Goal: Task Accomplishment & Management: Manage account settings

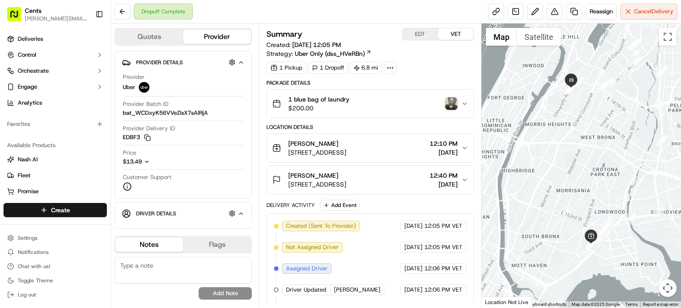
click at [335, 145] on div "[PERSON_NAME]" at bounding box center [317, 143] width 58 height 9
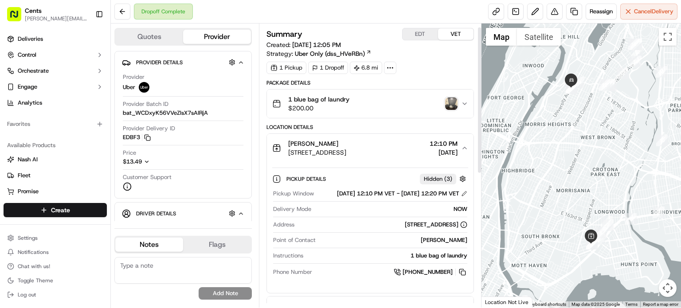
scroll to position [10, 0]
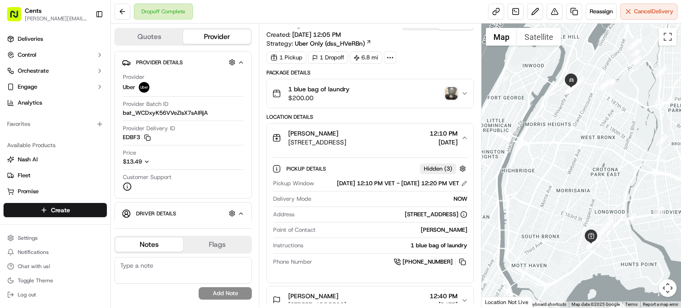
click at [419, 51] on div "1 Pickup 1 Dropoff 6.8 mi" at bounding box center [371, 57] width 208 height 12
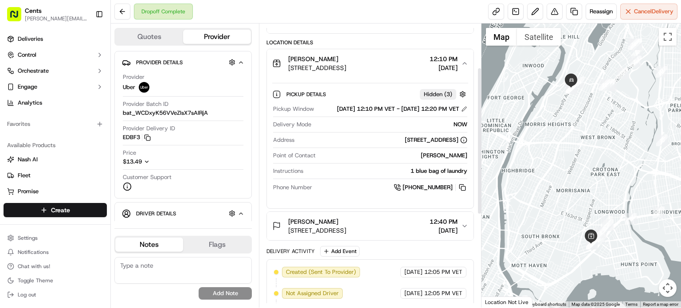
scroll to position [0, 0]
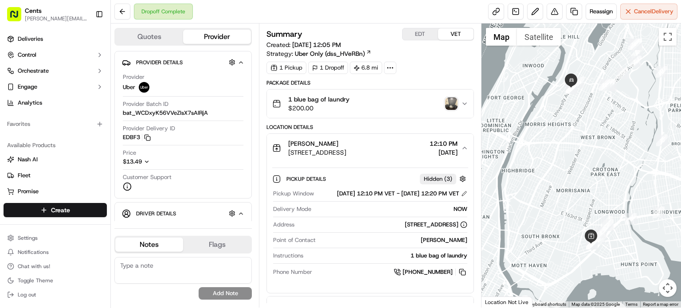
click at [449, 105] on img "button" at bounding box center [451, 104] width 12 height 12
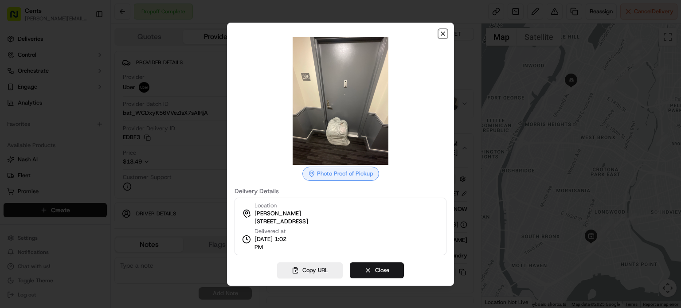
click at [443, 34] on icon "button" at bounding box center [443, 34] width 4 height 4
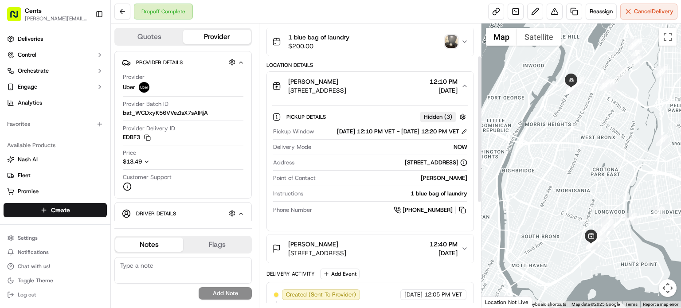
scroll to position [62, 0]
click at [377, 20] on div "Dropoff Complete Reassign Cancel Delivery" at bounding box center [396, 12] width 570 height 24
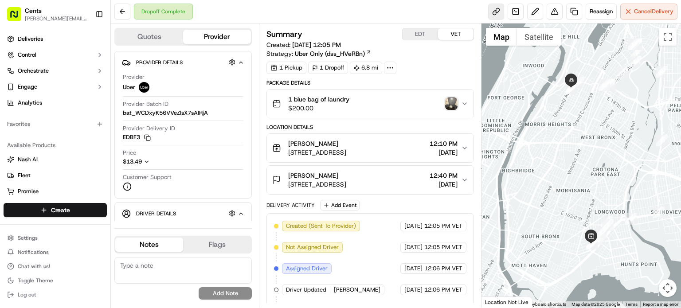
click at [495, 8] on link at bounding box center [496, 12] width 16 height 16
